Goal: Task Accomplishment & Management: Manage account settings

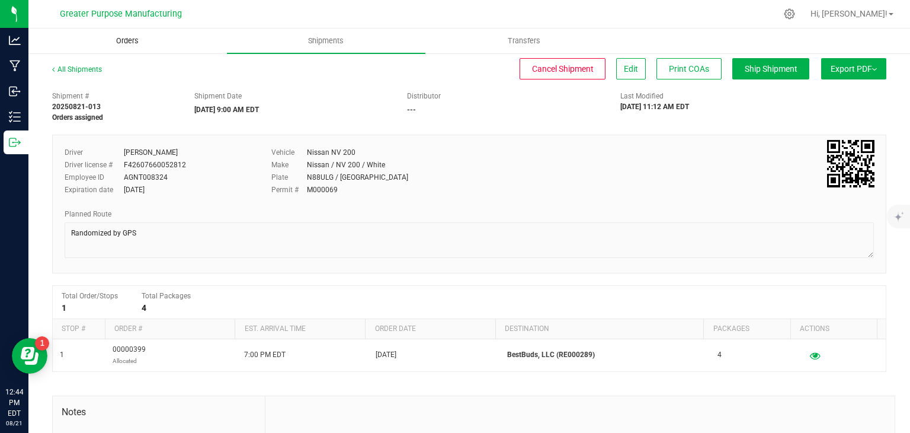
click at [123, 46] on span "Orders" at bounding box center [127, 41] width 55 height 11
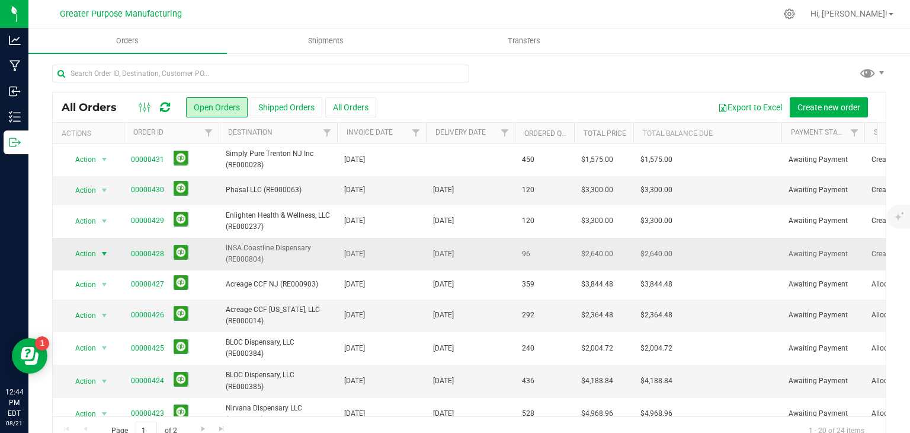
click at [105, 252] on span "select" at bounding box center [104, 253] width 9 height 9
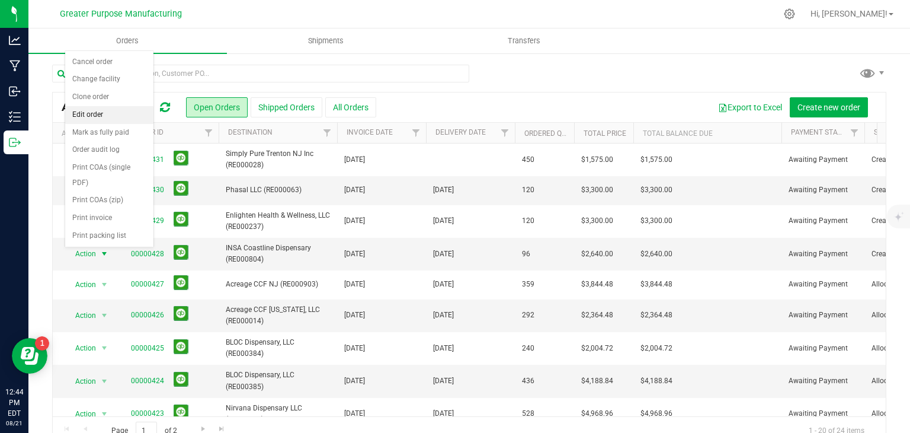
click at [97, 114] on li "Edit order" at bounding box center [109, 115] width 88 height 18
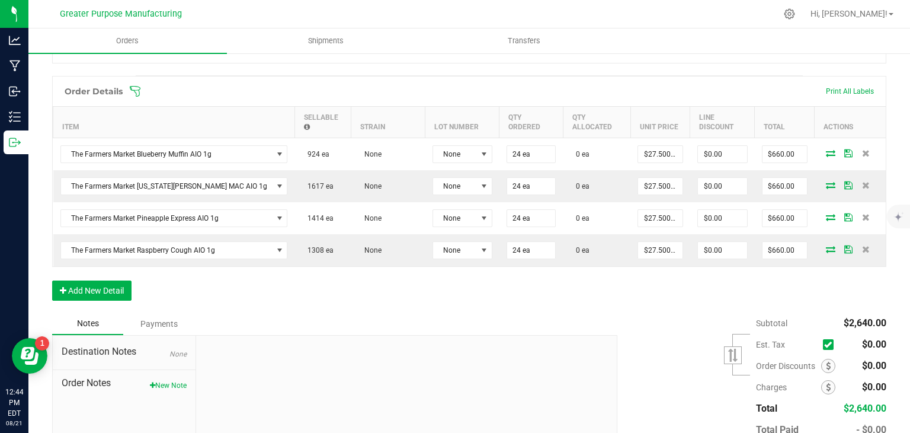
scroll to position [311, 0]
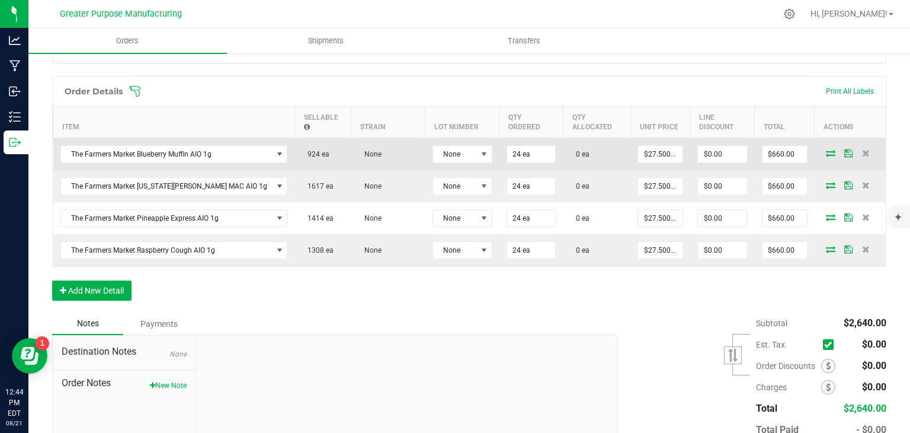
click at [826, 149] on icon at bounding box center [830, 152] width 9 height 7
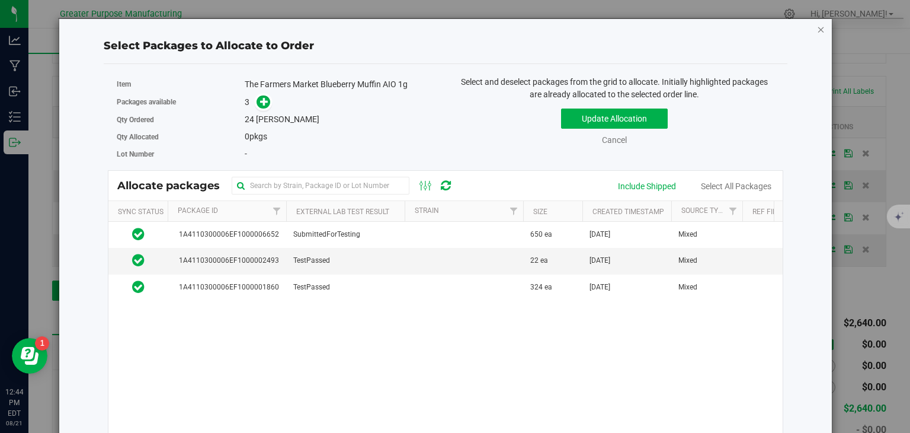
click at [817, 30] on icon "button" at bounding box center [821, 29] width 8 height 14
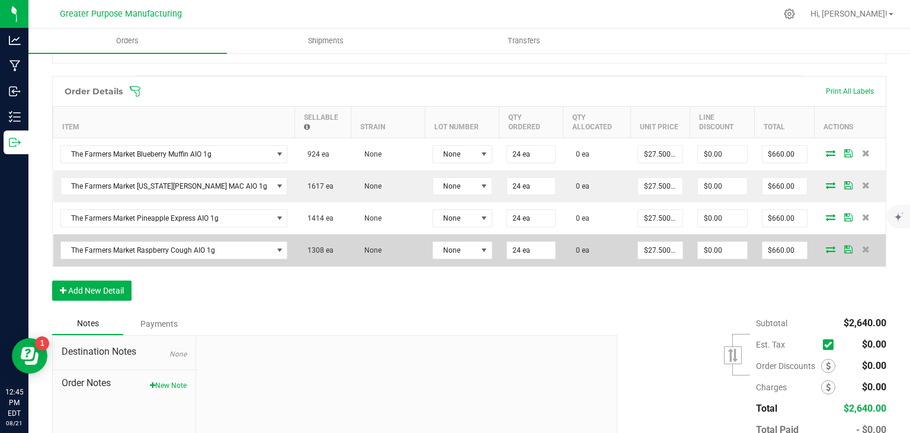
click at [822, 245] on span at bounding box center [831, 248] width 18 height 7
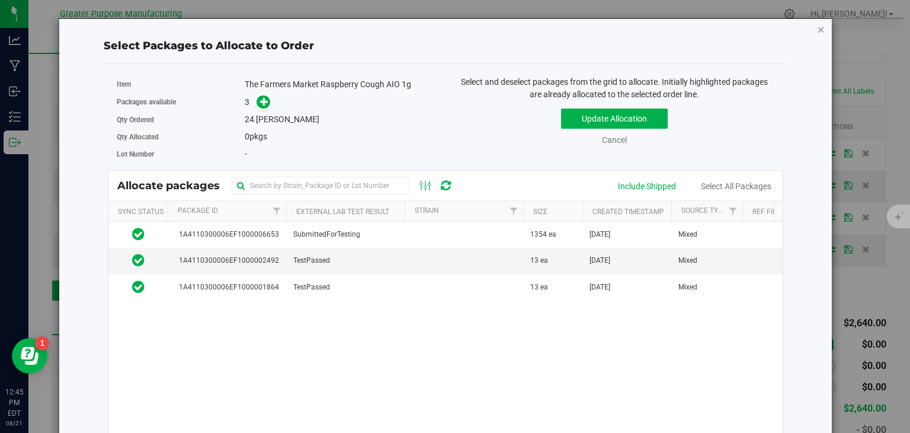
click at [817, 33] on icon "button" at bounding box center [821, 29] width 8 height 14
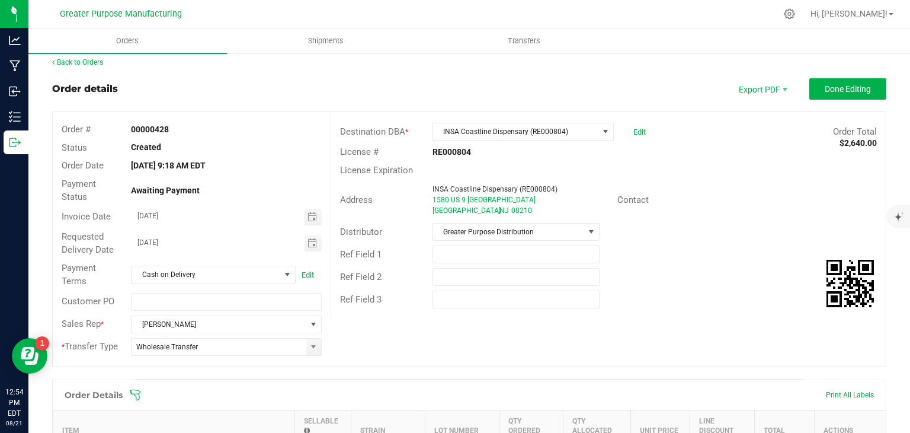
scroll to position [0, 0]
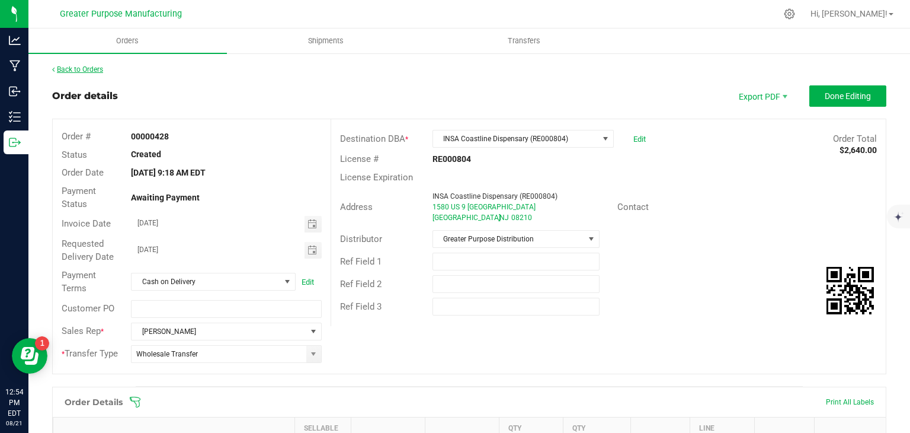
click at [88, 65] on link "Back to Orders" at bounding box center [77, 69] width 51 height 8
